Goal: Information Seeking & Learning: Learn about a topic

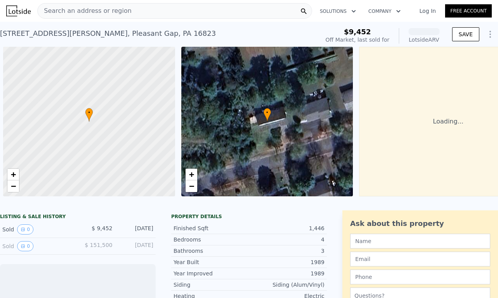
scroll to position [0, 3]
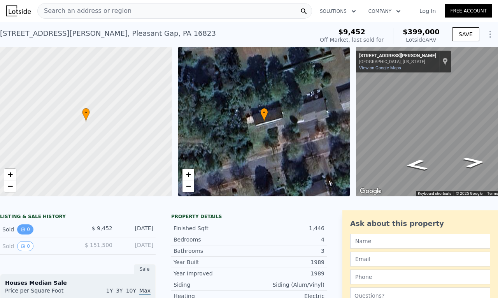
click at [25, 234] on button "0" at bounding box center [25, 229] width 16 height 10
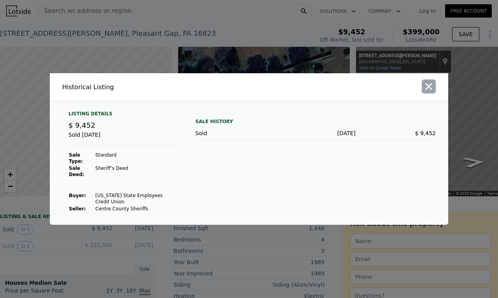
click at [433, 91] on icon "button" at bounding box center [429, 86] width 11 height 11
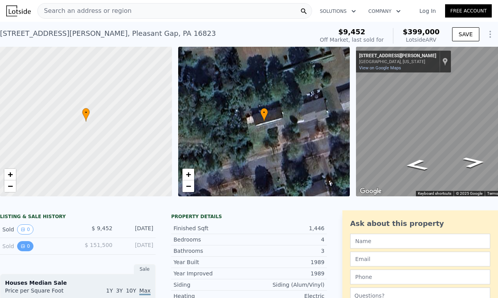
click at [24, 248] on icon "View historical data" at bounding box center [23, 246] width 5 height 5
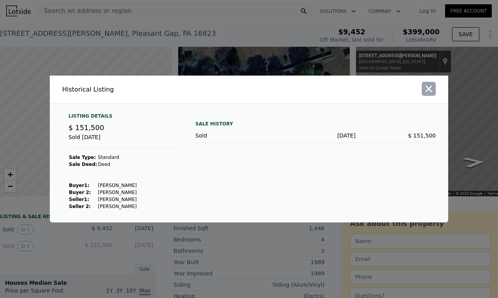
click at [425, 90] on icon "button" at bounding box center [429, 88] width 11 height 11
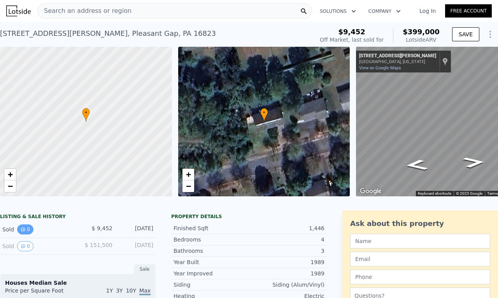
click at [26, 234] on button "0" at bounding box center [25, 229] width 16 height 10
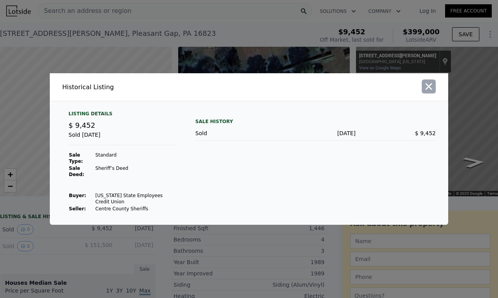
click at [433, 92] on icon "button" at bounding box center [429, 86] width 11 height 11
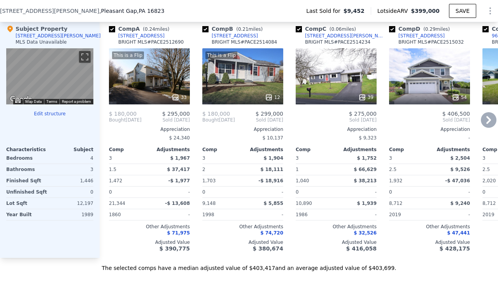
scroll to position [620, 0]
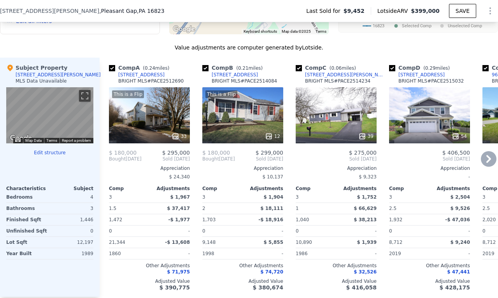
click at [486, 163] on icon at bounding box center [489, 159] width 16 height 16
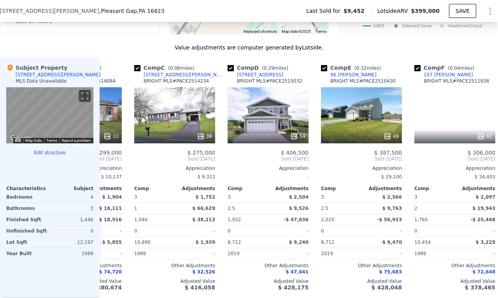
scroll to position [0, 187]
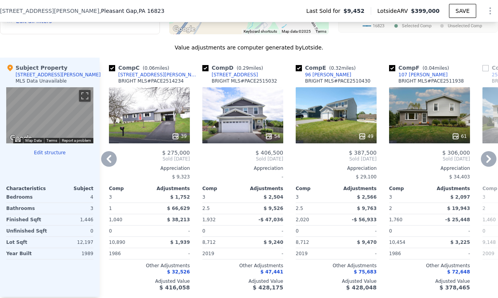
click at [486, 163] on icon at bounding box center [489, 159] width 16 height 16
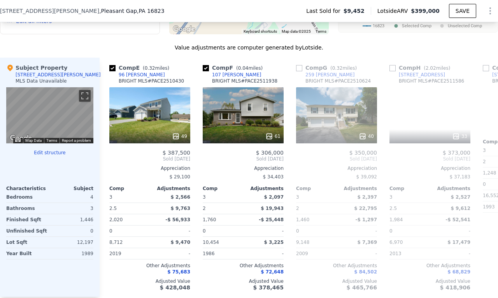
scroll to position [0, 374]
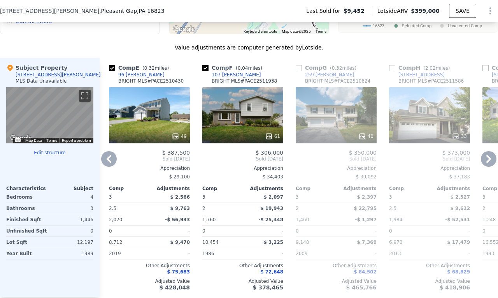
click at [243, 130] on div "61" at bounding box center [242, 115] width 81 height 56
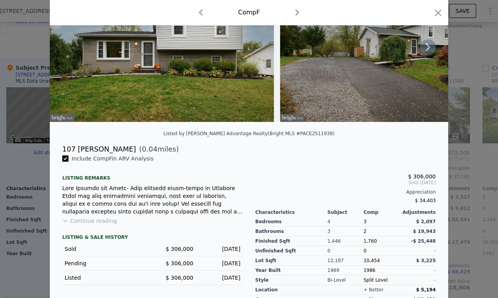
scroll to position [115, 0]
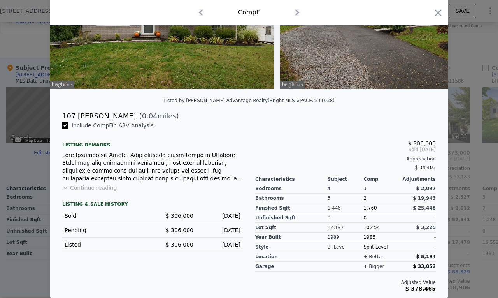
click at [87, 192] on button "Continue reading" at bounding box center [89, 188] width 55 height 8
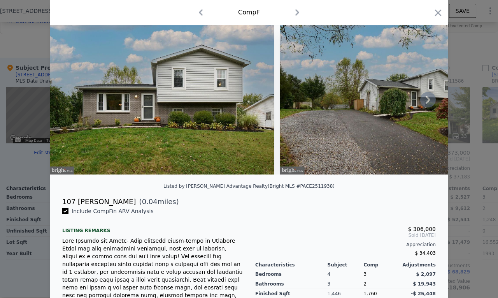
scroll to position [0, 0]
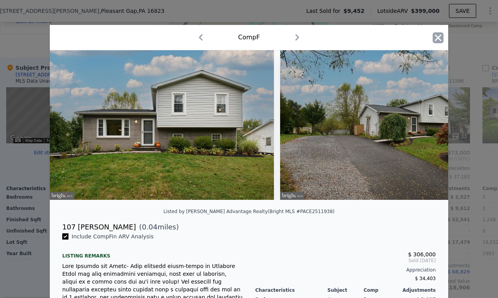
click at [433, 36] on icon "button" at bounding box center [438, 37] width 11 height 11
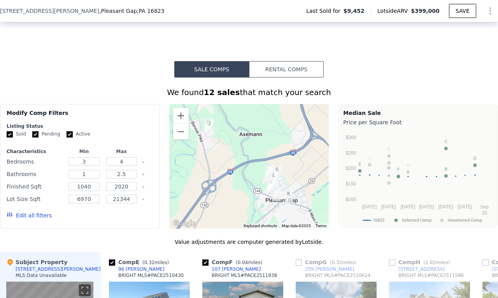
scroll to position [425, 0]
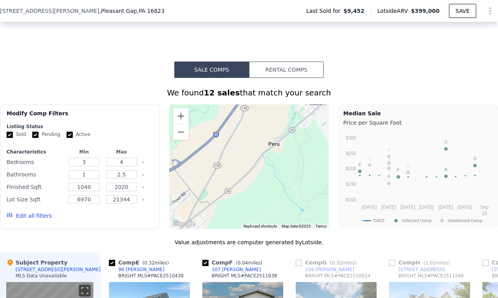
drag, startPoint x: 244, startPoint y: 209, endPoint x: 270, endPoint y: 127, distance: 86.3
click at [281, 115] on div at bounding box center [249, 166] width 160 height 125
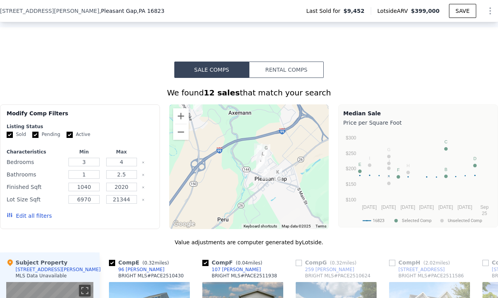
drag, startPoint x: 248, startPoint y: 161, endPoint x: 208, endPoint y: 223, distance: 73.8
click at [208, 223] on div at bounding box center [249, 166] width 160 height 125
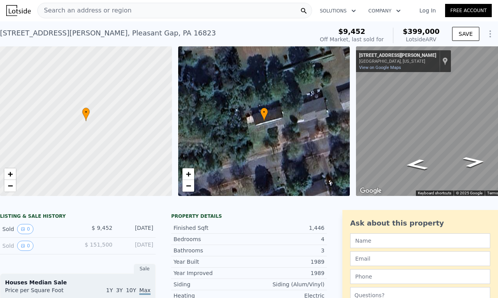
scroll to position [0, 0]
